Goal: Transaction & Acquisition: Purchase product/service

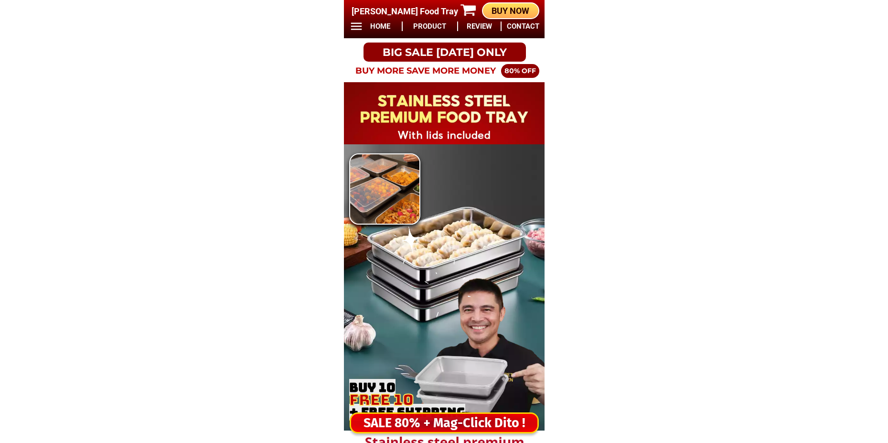
click at [466, 422] on div "SALE 80% + Mag-Click Dito !" at bounding box center [444, 423] width 186 height 20
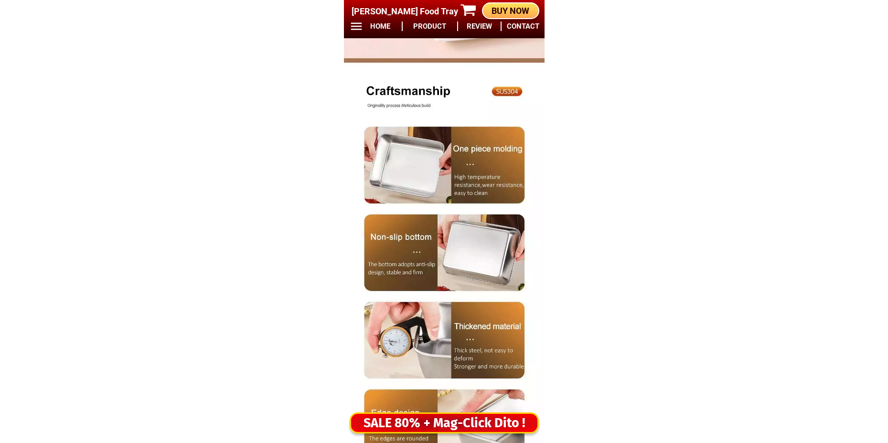
scroll to position [7969, 0]
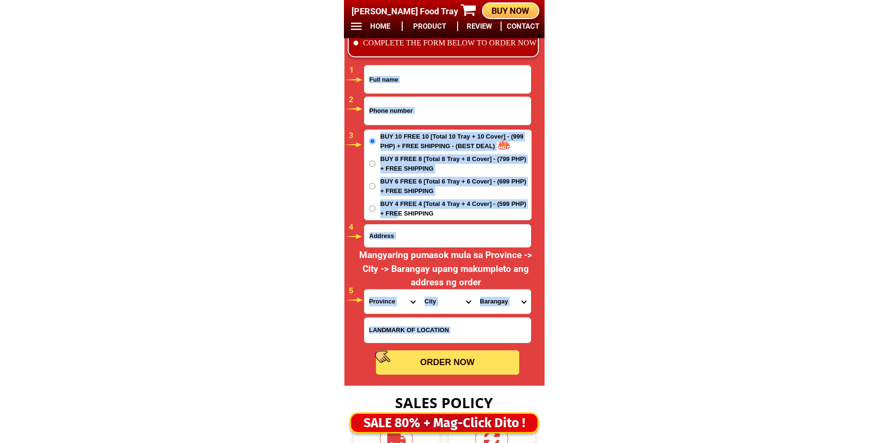
drag, startPoint x: 399, startPoint y: 221, endPoint x: 402, endPoint y: 210, distance: 10.9
click at [399, 217] on form "ORDER NOW Province [GEOGRAPHIC_DATA] [GEOGRAPHIC_DATA][PERSON_NAME][GEOGRAPHIC_…" at bounding box center [448, 220] width 168 height 310
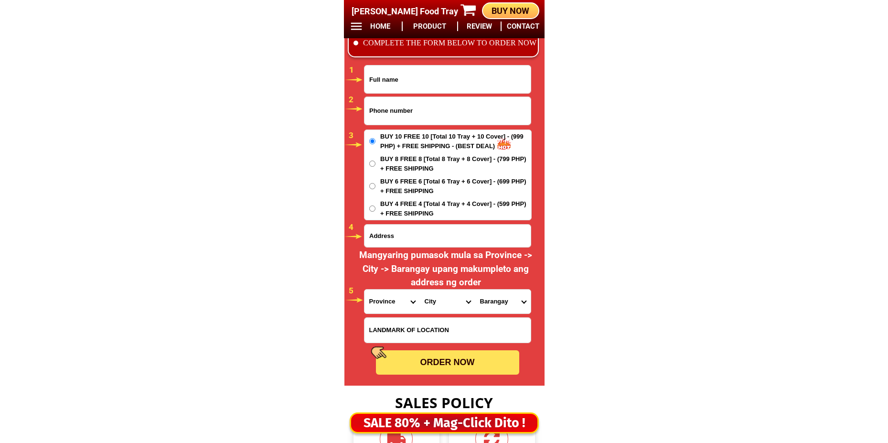
click at [409, 212] on span "BUY 4 FREE 4 [Total 4 Tray + 4 Cover] - (599 PHP) + FREE SHIPPING" at bounding box center [455, 208] width 151 height 19
click at [376, 212] on input "BUY 4 FREE 4 [Total 4 Tray + 4 Cover] - (599 PHP) + FREE SHIPPING" at bounding box center [372, 208] width 6 height 6
radio input "true"
click at [423, 108] on input "Input phone_number" at bounding box center [448, 111] width 166 height 28
paste input "09167322148"
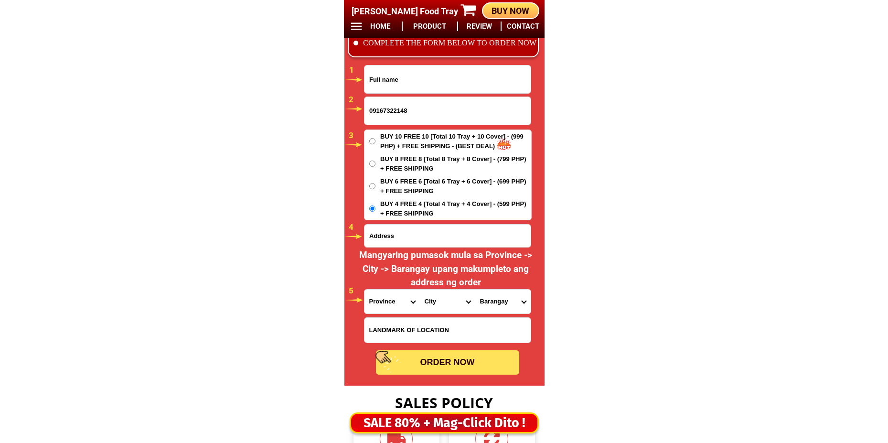
type input "09167322148"
click at [375, 87] on input "Input full_name" at bounding box center [448, 79] width 166 height 28
paste input "Coraxon Empeno Abellana"
type input "Coraxon Empeno Abellana"
click at [431, 231] on input "Input address" at bounding box center [448, 236] width 166 height 22
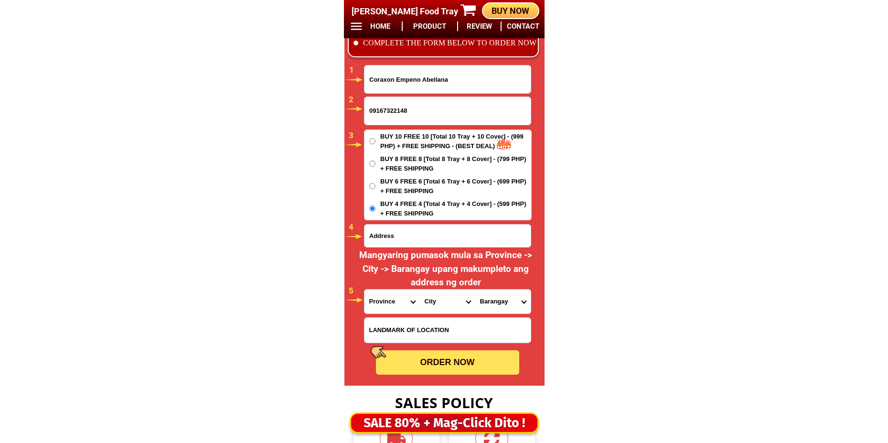
paste input "[PERSON_NAME] PUROK2 BARRIO [PERSON_NAME][GEOGRAPHIC_DATA] [GEOGRAPHIC_DATA][PE…"
type input "[PERSON_NAME] PUROK2 BARRIO [PERSON_NAME][GEOGRAPHIC_DATA] [GEOGRAPHIC_DATA][PE…"
click at [388, 300] on select "Province [GEOGRAPHIC_DATA] [GEOGRAPHIC_DATA][PERSON_NAME][GEOGRAPHIC_DATA][GEOG…" at bounding box center [392, 302] width 55 height 24
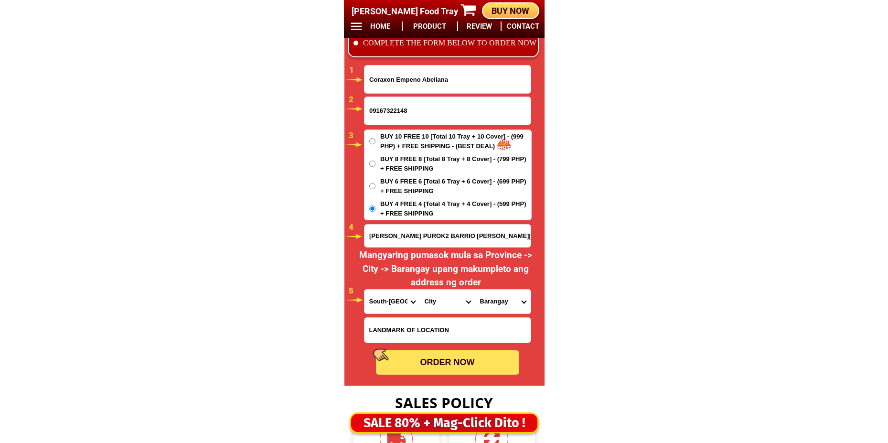
click at [365, 290] on select "Province [GEOGRAPHIC_DATA] [GEOGRAPHIC_DATA][PERSON_NAME][GEOGRAPHIC_DATA][GEOG…" at bounding box center [392, 302] width 55 height 24
click at [381, 308] on select "Province [GEOGRAPHIC_DATA] [GEOGRAPHIC_DATA][PERSON_NAME][GEOGRAPHIC_DATA][GEOG…" at bounding box center [392, 302] width 55 height 24
select select "63_976"
click at [365, 290] on select "Province [GEOGRAPHIC_DATA] [GEOGRAPHIC_DATA][PERSON_NAME][GEOGRAPHIC_DATA][GEOG…" at bounding box center [392, 302] width 55 height 24
drag, startPoint x: 434, startPoint y: 308, endPoint x: 437, endPoint y: 293, distance: 15.0
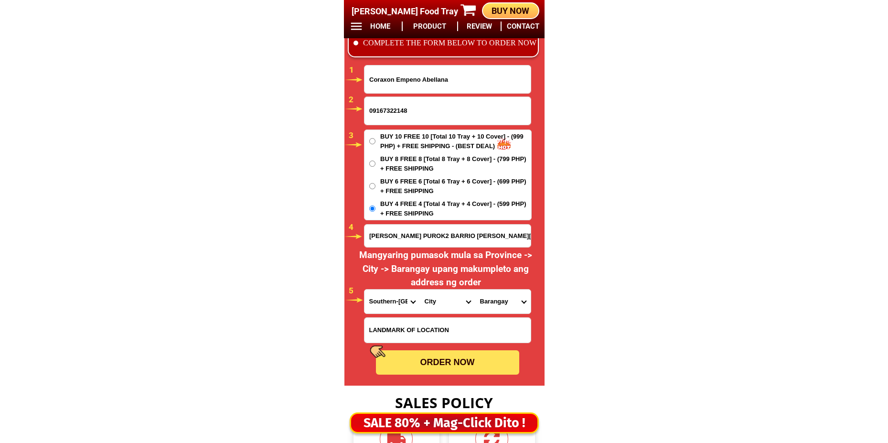
click at [434, 308] on select "City [PERSON_NAME][GEOGRAPHIC_DATA] [GEOGRAPHIC_DATA][PERSON_NAME]-city [PERSON…" at bounding box center [447, 302] width 55 height 24
select select "63_9767178"
click at [420, 290] on select "City [PERSON_NAME][GEOGRAPHIC_DATA] [GEOGRAPHIC_DATA][PERSON_NAME]-city [PERSON…" at bounding box center [447, 302] width 55 height 24
click at [496, 306] on select "Barangay Agay-ay [PERSON_NAME] b Dayanog [PERSON_NAME]-oy [GEOGRAPHIC_DATA][PER…" at bounding box center [502, 302] width 55 height 24
select select "63_97671788228"
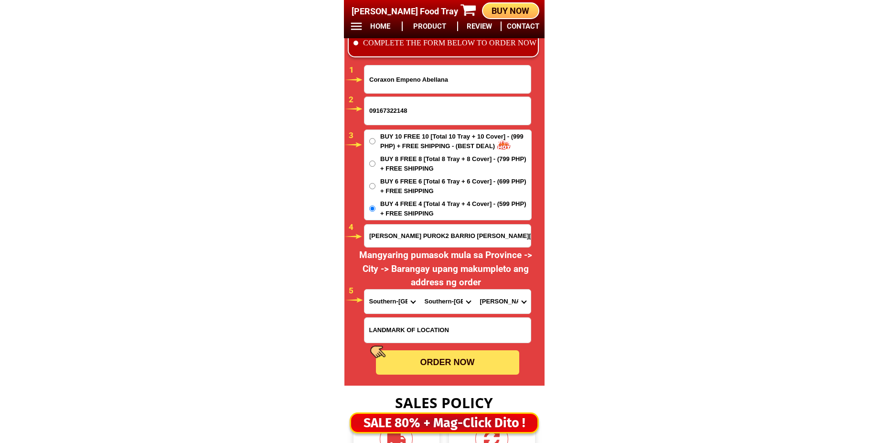
click at [475, 290] on select "Barangay Agay-ay [PERSON_NAME] b Dayanog [PERSON_NAME]-oy [GEOGRAPHIC_DATA][PER…" at bounding box center [502, 302] width 55 height 24
click at [441, 362] on div "ORDER NOW" at bounding box center [447, 362] width 143 height 13
radio input "true"
